Goal: Task Accomplishment & Management: Manage account settings

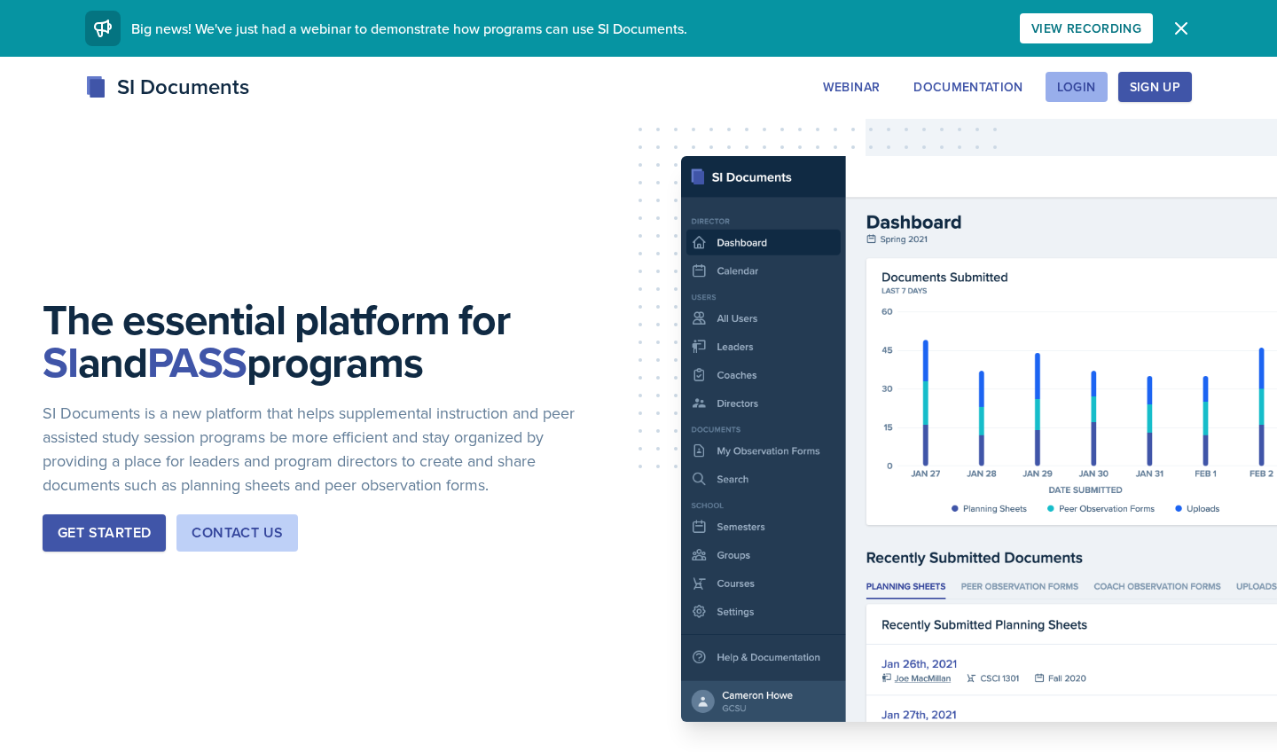
click at [1072, 81] on div "Login" at bounding box center [1076, 87] width 39 height 14
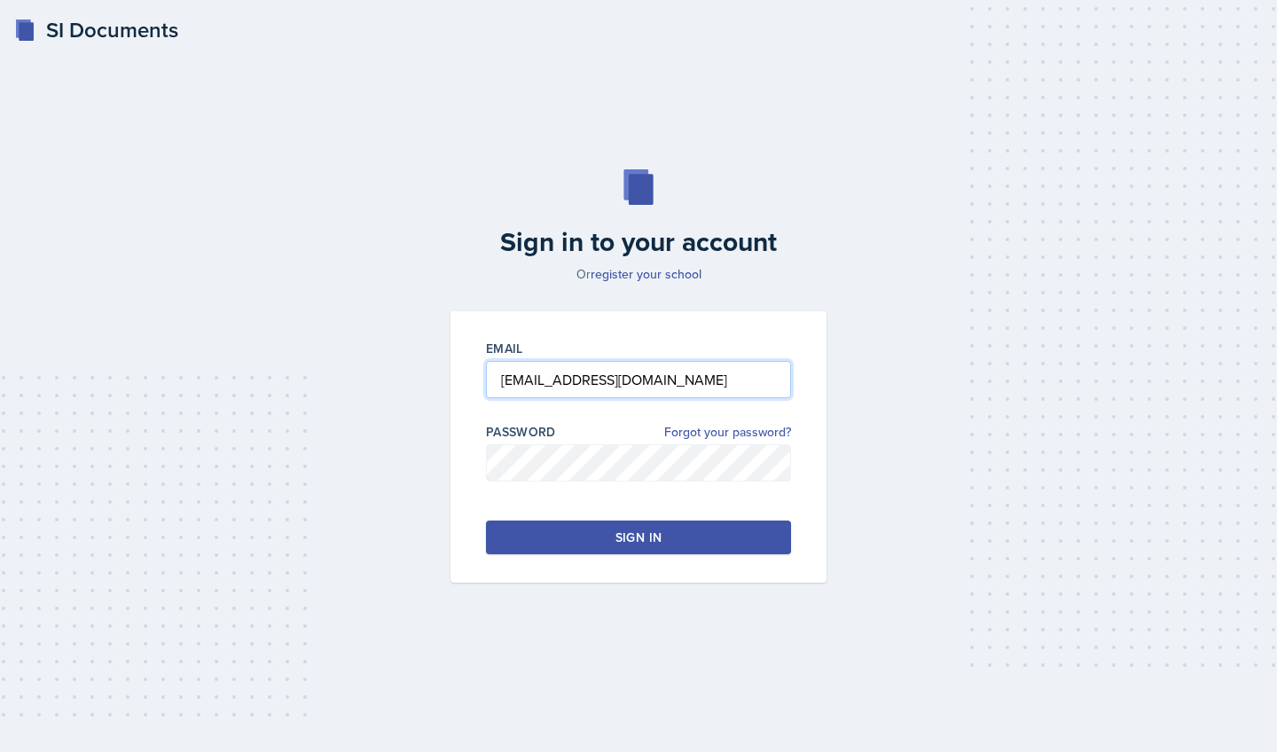
type input "[EMAIL_ADDRESS][DOMAIN_NAME]"
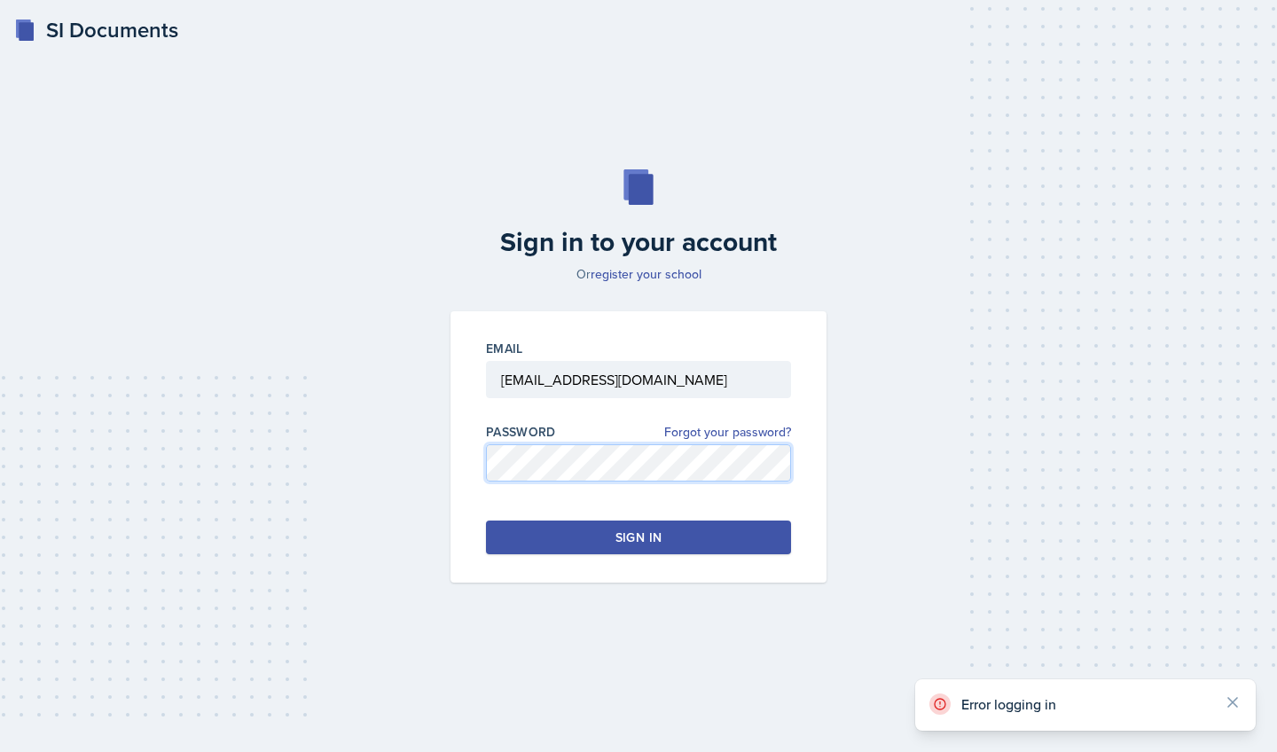
click at [450, 462] on div "Email [EMAIL_ADDRESS][DOMAIN_NAME] Password Forgot your password? Sign in" at bounding box center [638, 446] width 376 height 271
click at [416, 453] on div "Sign in to your account Or register your school Email [EMAIL_ADDRESS][DOMAIN_NA…" at bounding box center [638, 376] width 1220 height 527
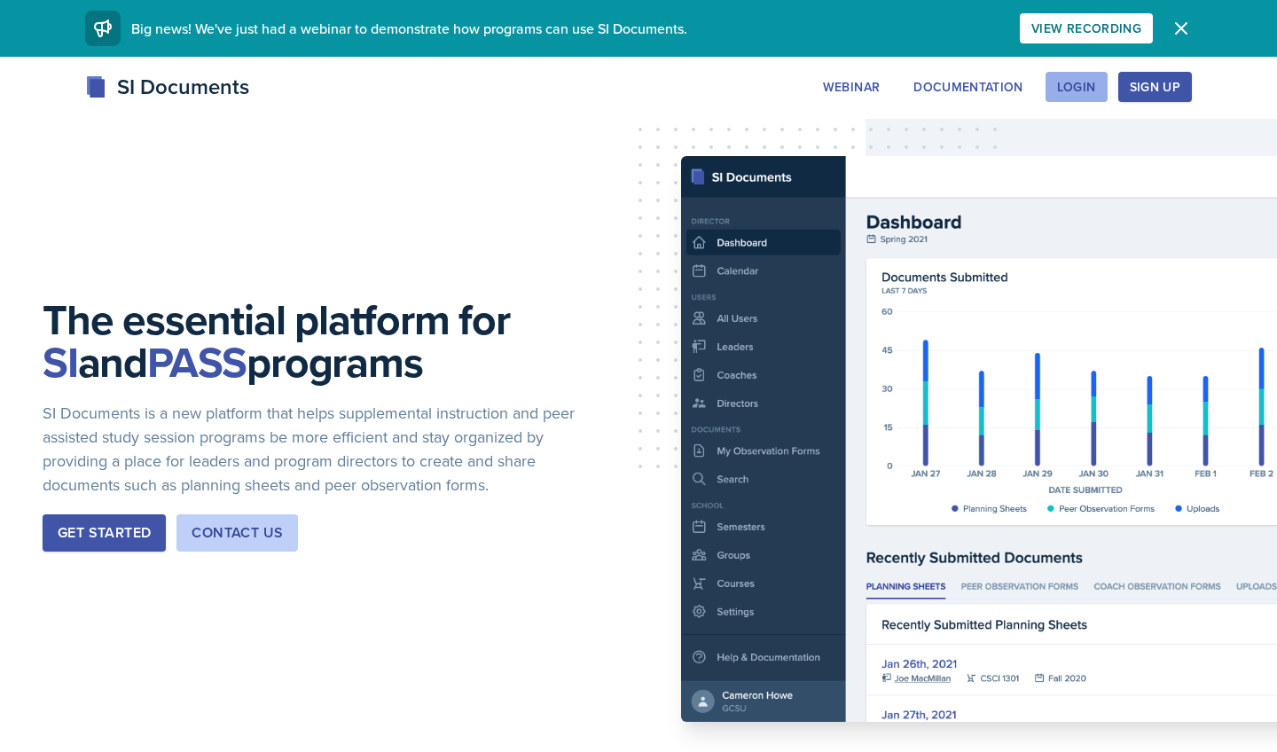
click at [1087, 80] on div "Login" at bounding box center [1076, 87] width 39 height 14
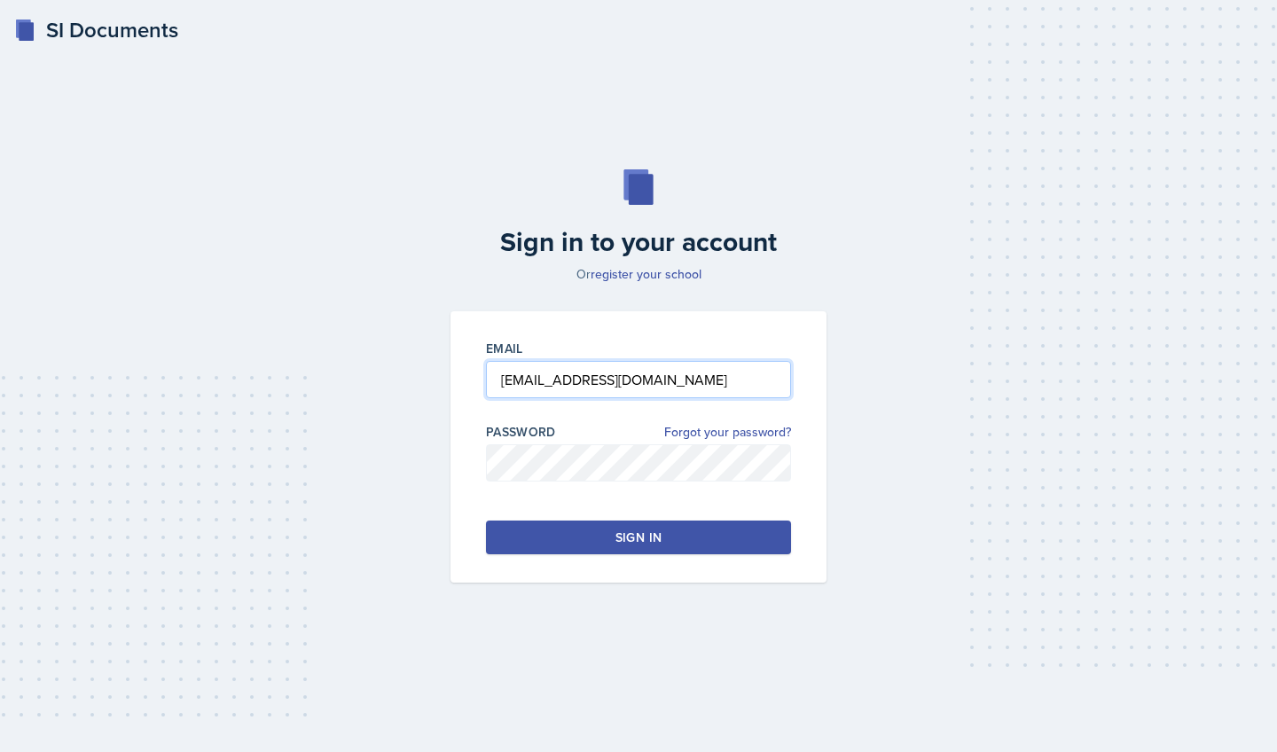
type input "[EMAIL_ADDRESS][DOMAIN_NAME]"
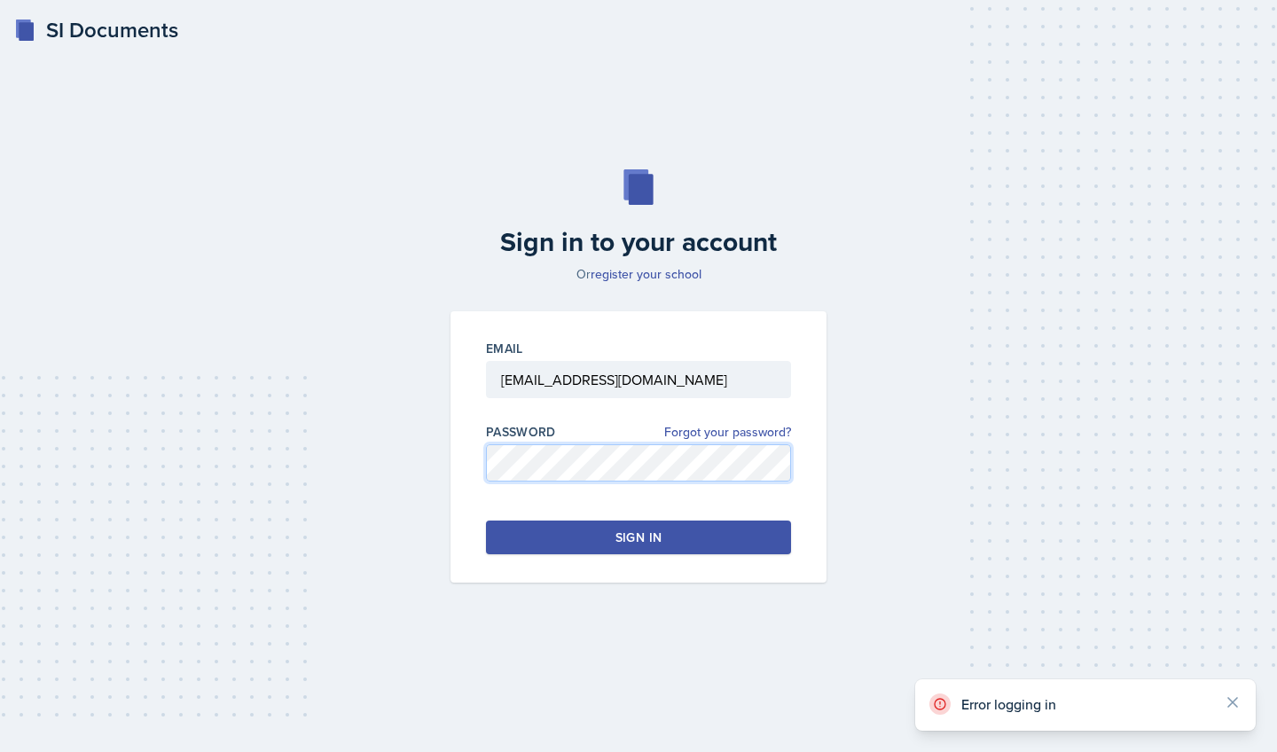
click at [404, 445] on div "Sign in to your account Or register your school Email [EMAIL_ADDRESS][DOMAIN_NA…" at bounding box center [638, 376] width 1220 height 527
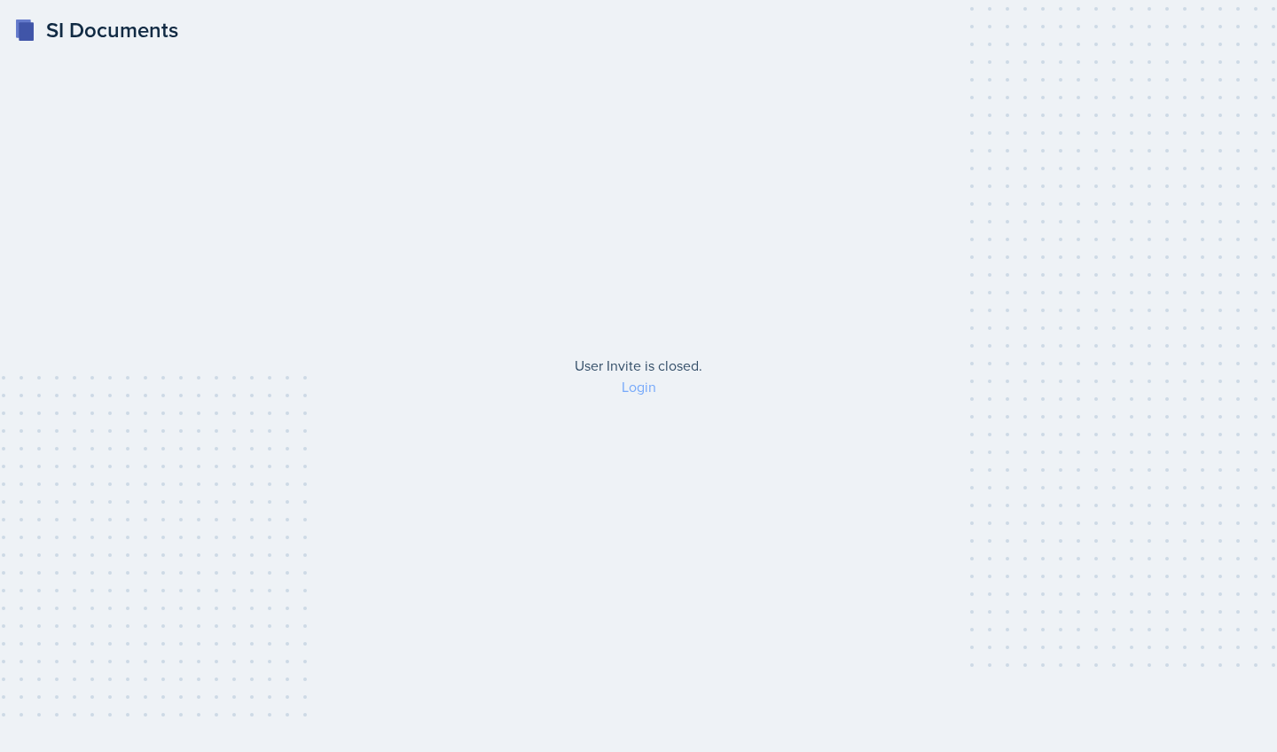
click at [646, 385] on link "Login" at bounding box center [639, 387] width 35 height 20
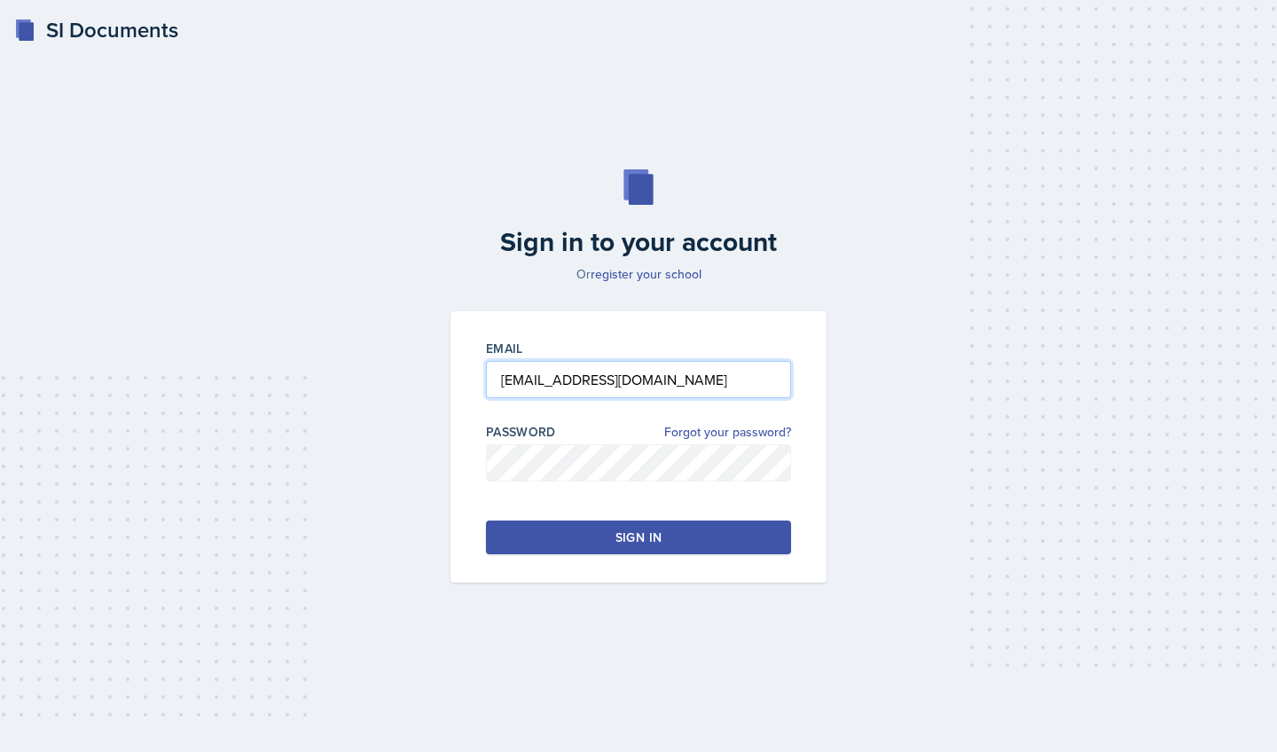
type input "[EMAIL_ADDRESS][DOMAIN_NAME]"
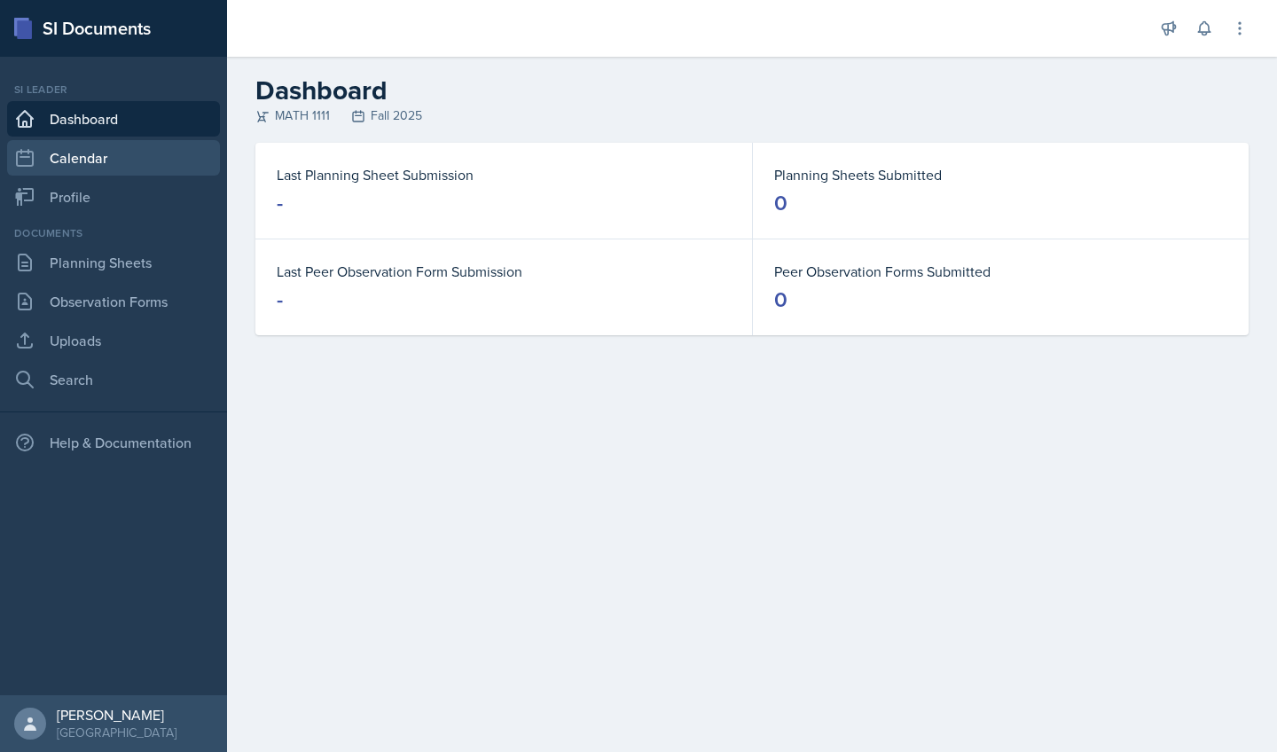
click at [85, 159] on link "Calendar" at bounding box center [113, 157] width 213 height 35
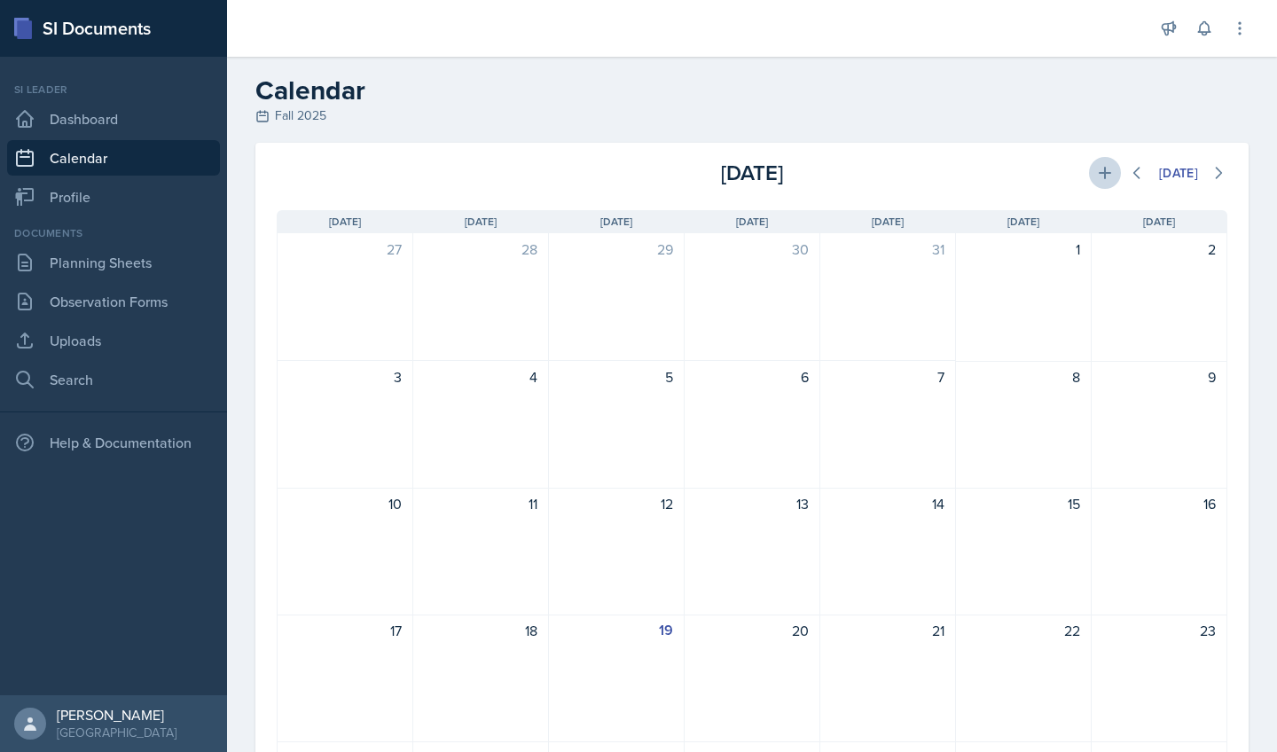
click at [1108, 165] on icon at bounding box center [1105, 173] width 18 height 18
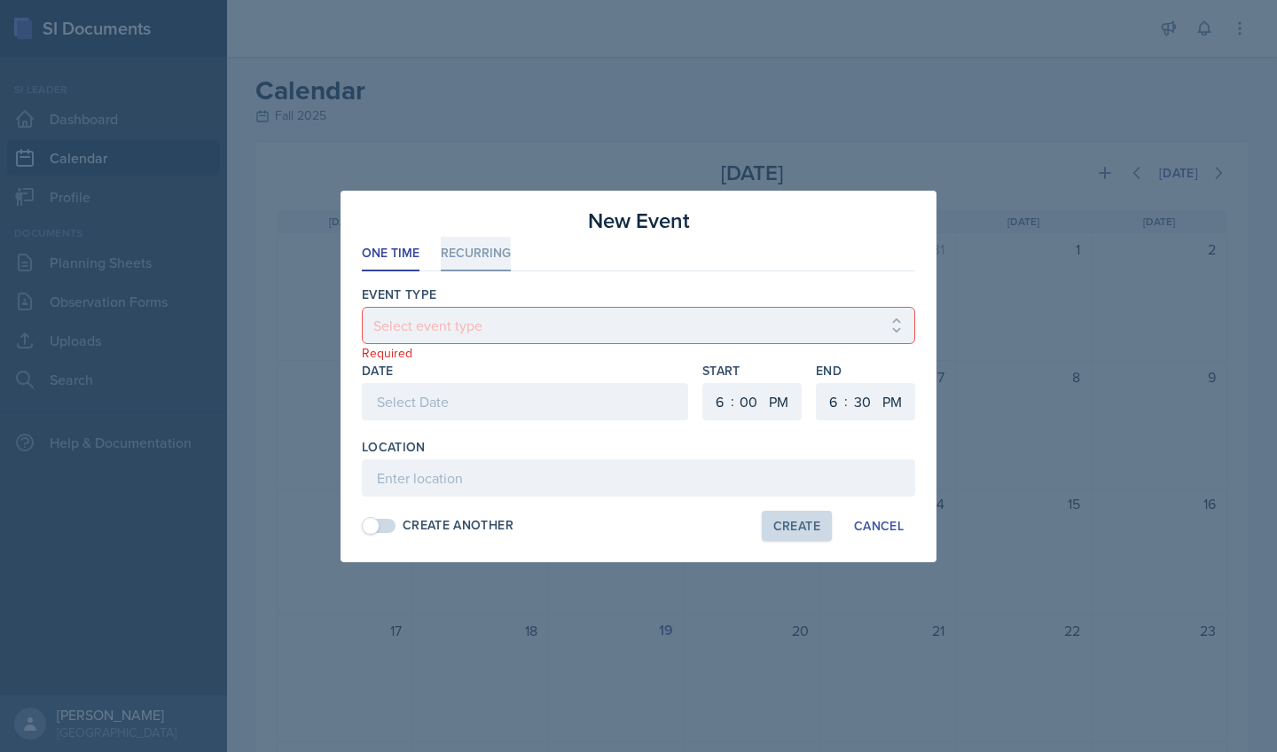
click at [470, 247] on li "Recurring" at bounding box center [476, 254] width 70 height 35
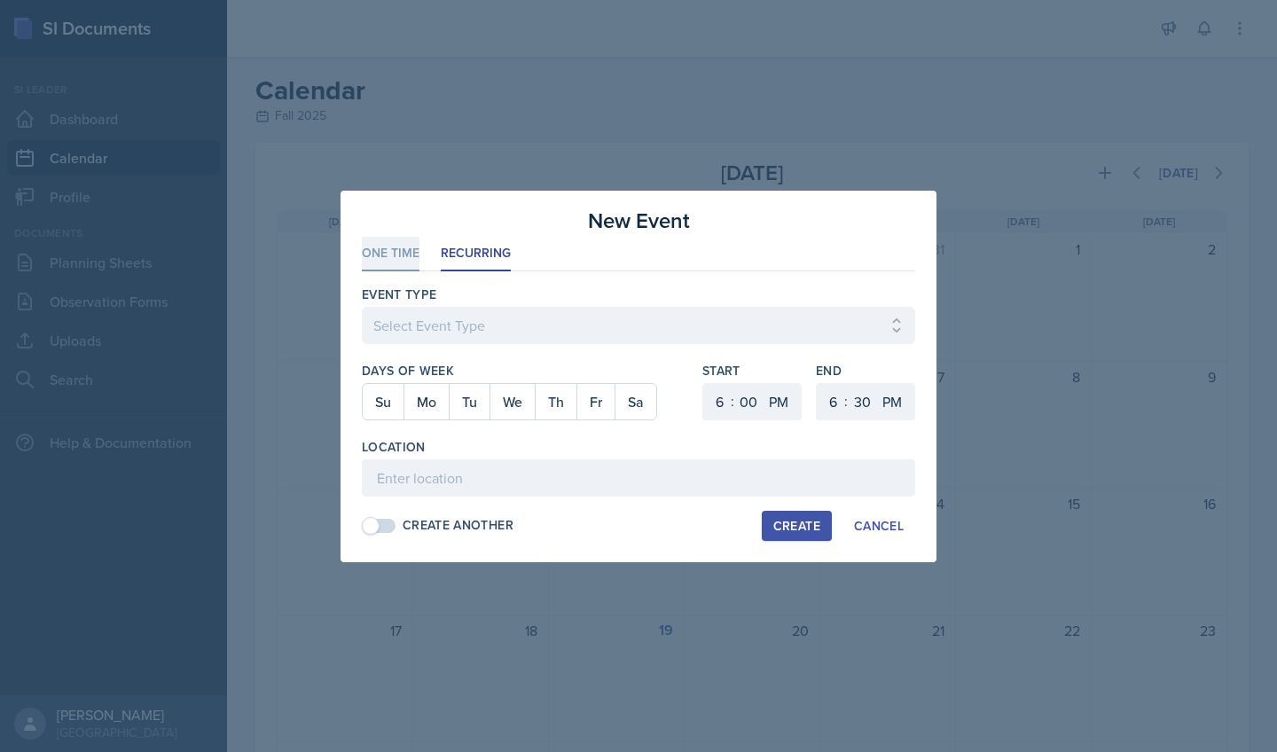
click at [399, 253] on li "One Time" at bounding box center [391, 254] width 58 height 35
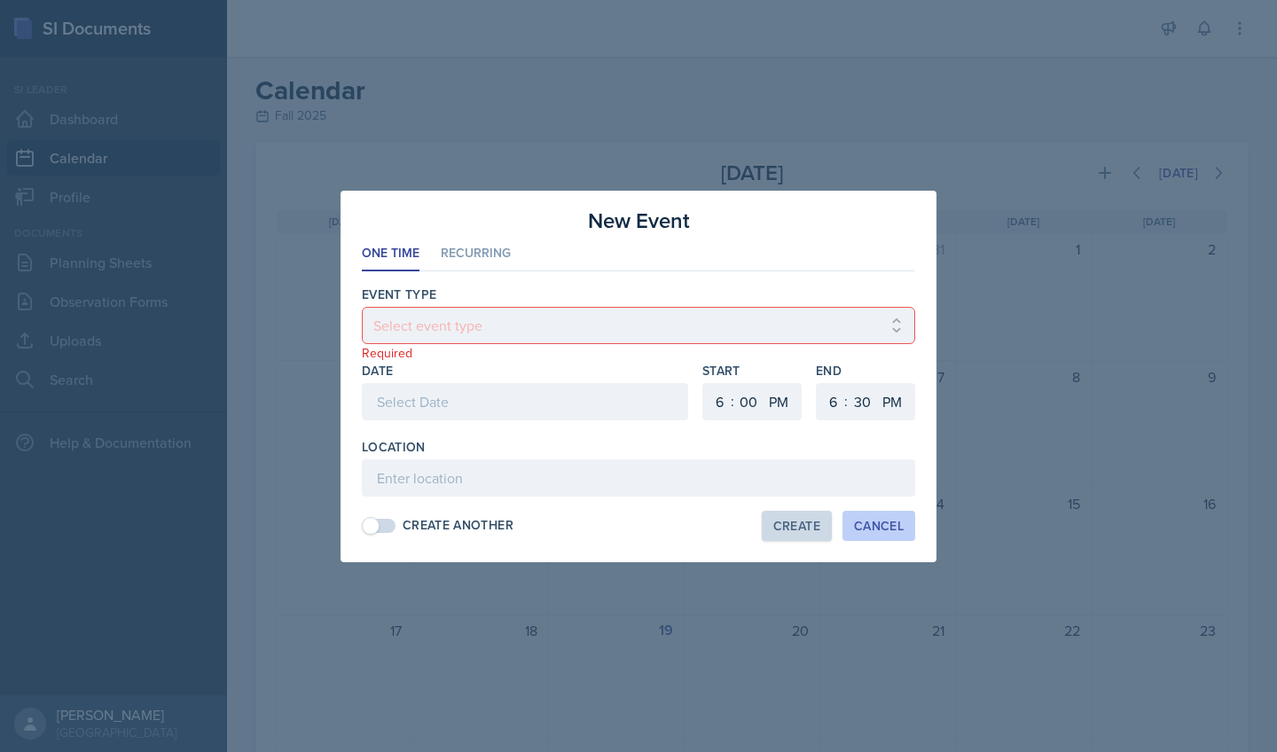
click at [867, 526] on div "Cancel" at bounding box center [879, 526] width 50 height 14
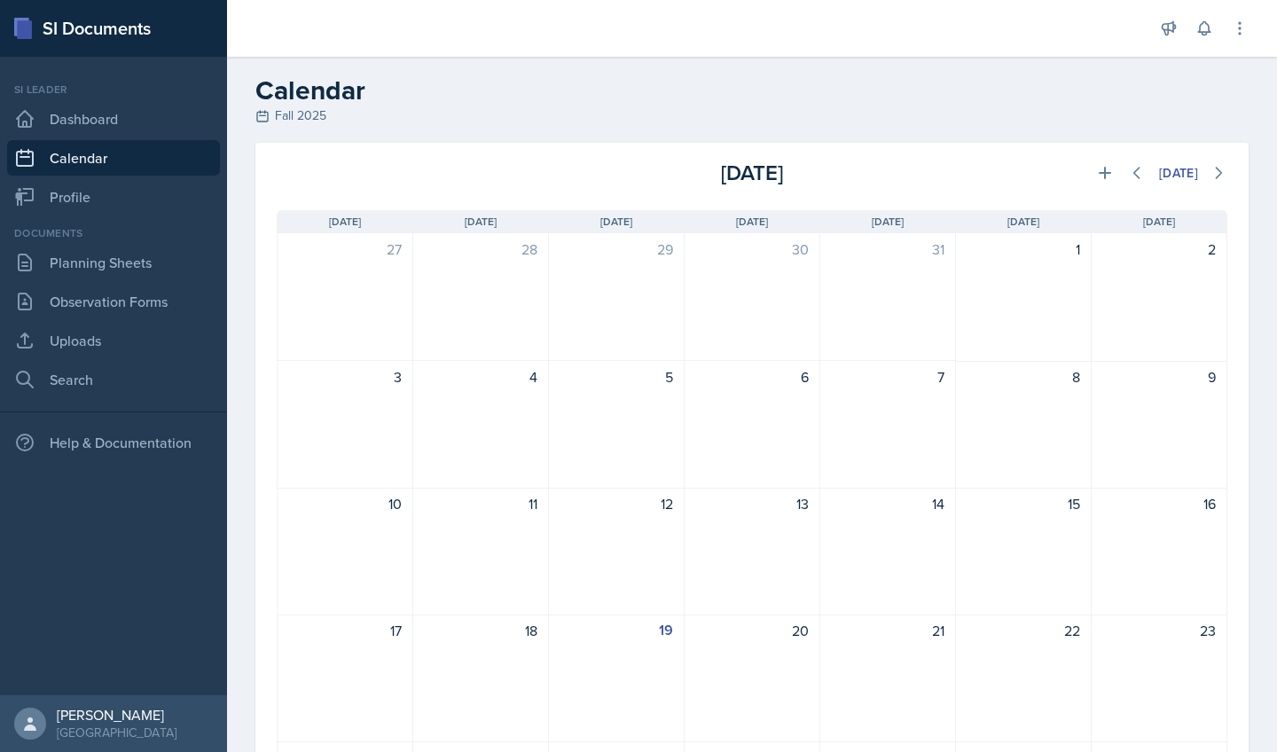
click at [110, 176] on div "Si leader Dashboard Calendar Profile" at bounding box center [113, 148] width 213 height 133
click at [110, 190] on link "Profile" at bounding box center [113, 196] width 213 height 35
